Goal: Task Accomplishment & Management: Use online tool/utility

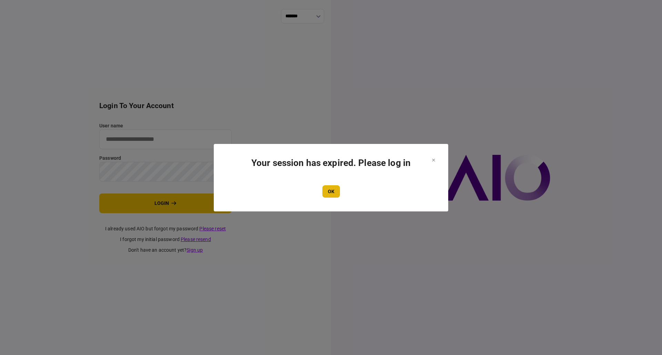
type input "**********"
click at [332, 191] on button "OK" at bounding box center [331, 191] width 18 height 12
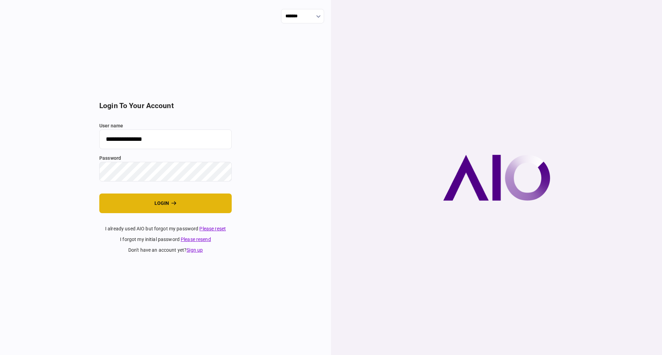
click at [151, 203] on button "login" at bounding box center [165, 204] width 132 height 20
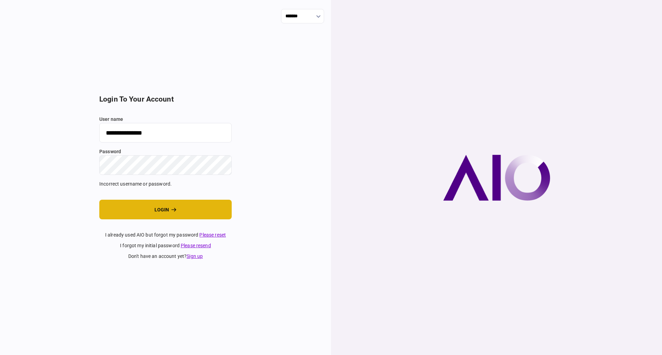
click at [161, 209] on button "login" at bounding box center [165, 210] width 132 height 20
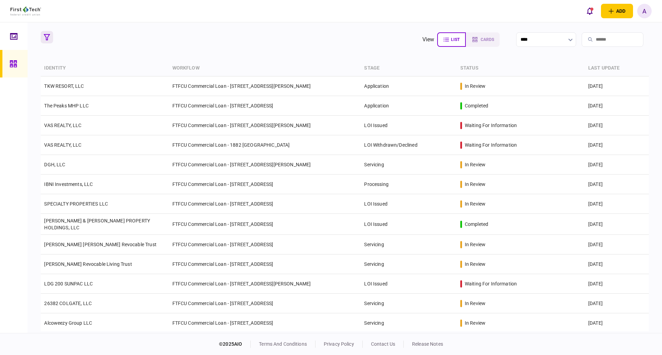
click at [47, 38] on icon "button" at bounding box center [47, 37] width 6 height 6
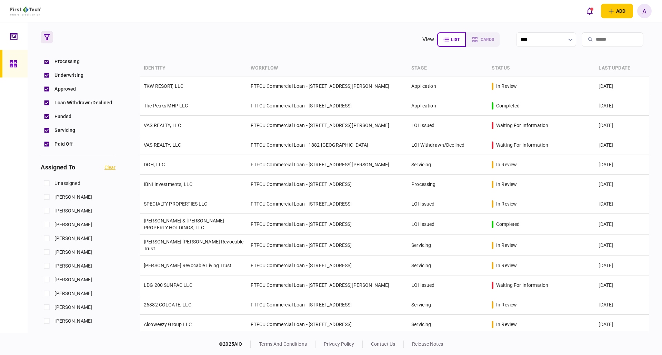
scroll to position [207, 0]
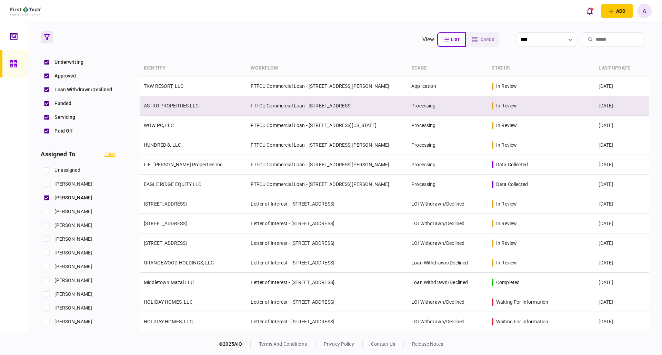
click at [171, 101] on td "ASTRO PROPERTIES LLC" at bounding box center [193, 106] width 107 height 20
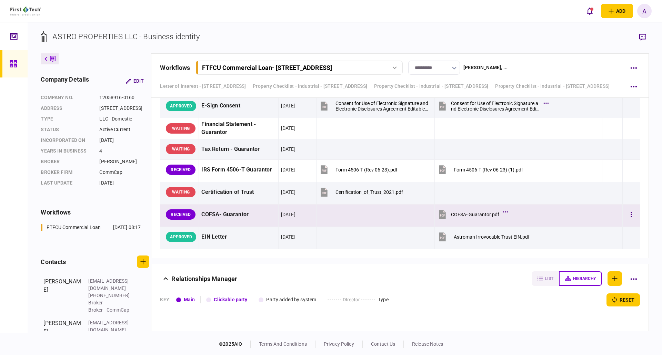
scroll to position [1792, 0]
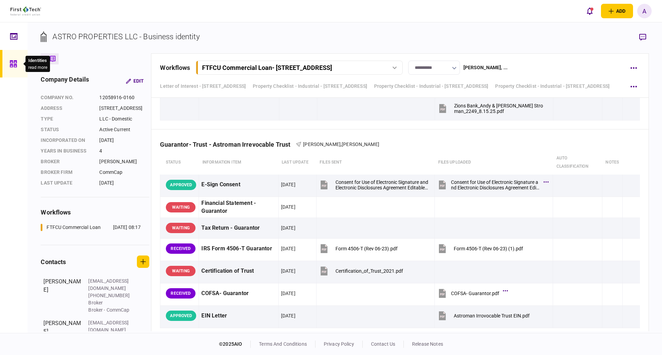
click at [14, 65] on icon at bounding box center [13, 63] width 7 height 7
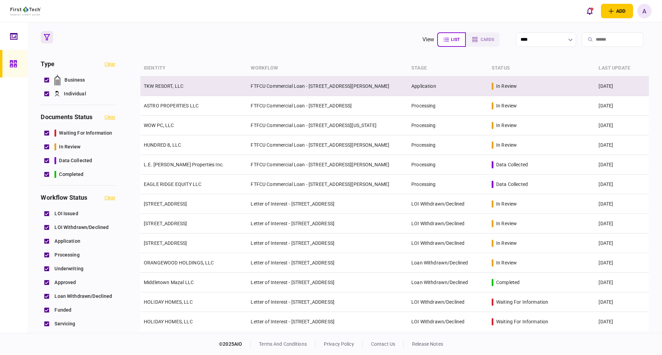
click at [166, 87] on link "TKW RESORT, LLC" at bounding box center [164, 86] width 40 height 6
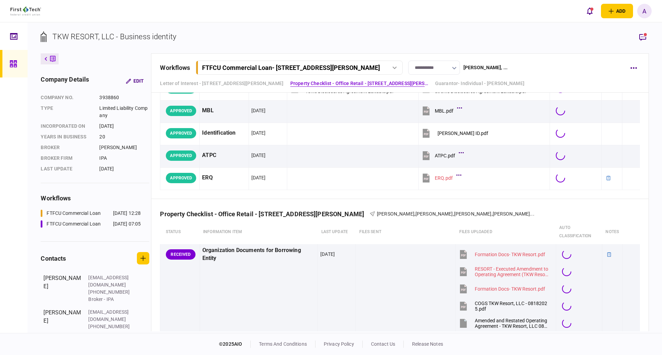
scroll to position [187, 0]
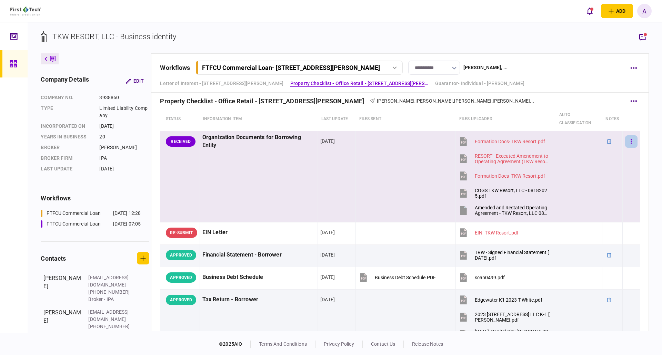
click at [627, 141] on button "button" at bounding box center [631, 141] width 12 height 12
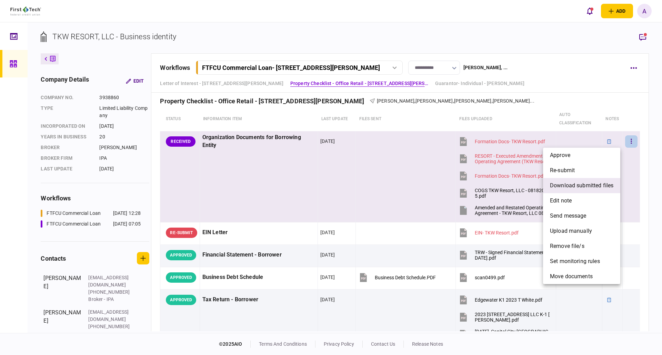
click at [578, 186] on span "download submitted files" at bounding box center [581, 186] width 63 height 8
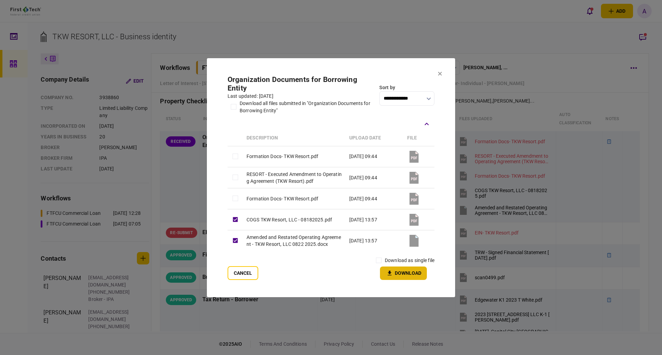
click at [392, 277] on icon "button" at bounding box center [389, 273] width 8 height 7
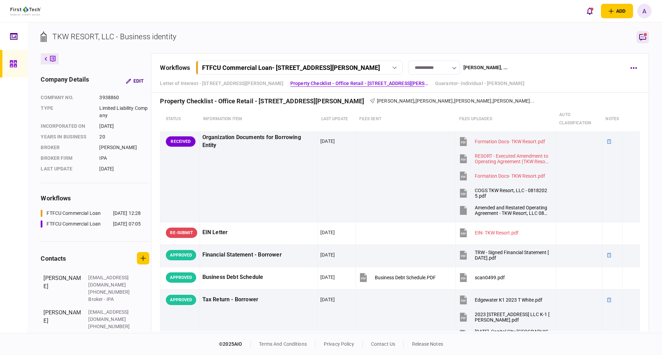
click at [642, 37] on icon "button" at bounding box center [642, 37] width 7 height 7
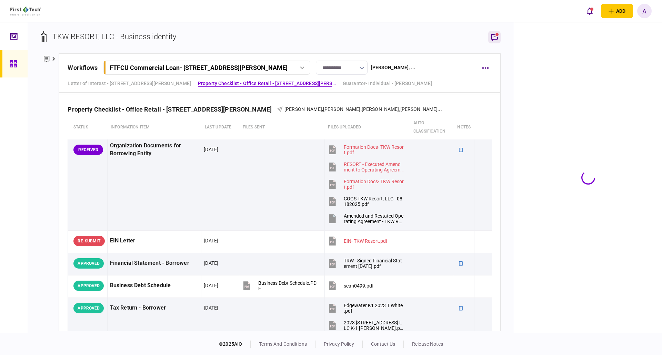
scroll to position [195, 0]
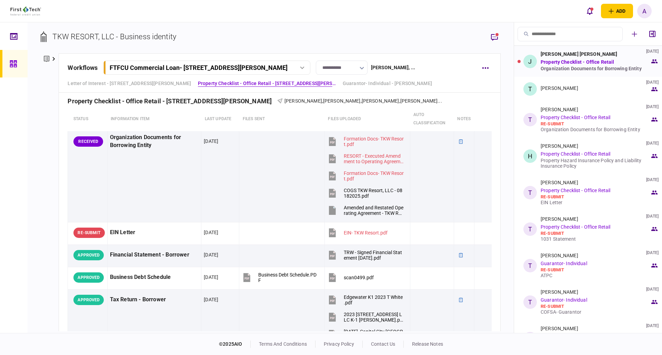
click at [568, 62] on link "Property Checklist - Office Retail" at bounding box center [576, 62] width 73 height 6
click at [558, 66] on div "Organization Documents for Borrowing Entity" at bounding box center [594, 69] width 109 height 6
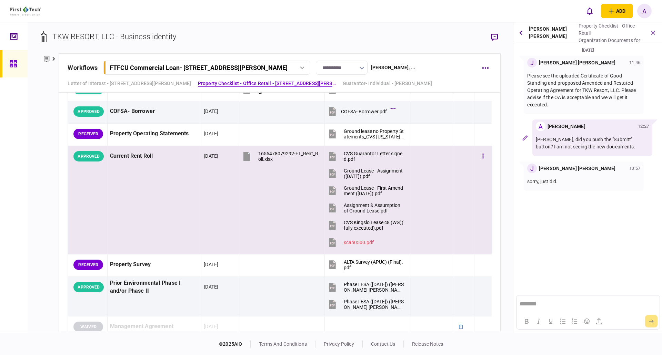
scroll to position [644, 0]
